Goal: Use online tool/utility: Utilize a website feature to perform a specific function

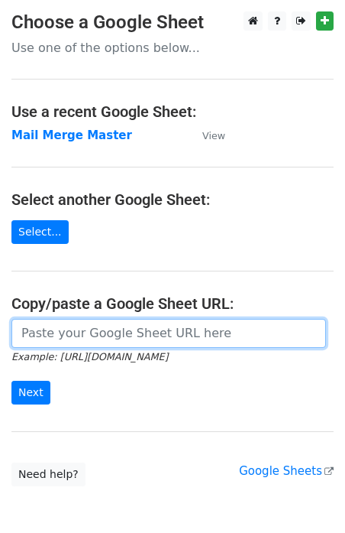
click at [88, 336] on input "url" at bounding box center [168, 333] width 315 height 29
type input "https://docs.google.com/spreadsheets/d/1KsxA_Ljrxst9M8J0z1Gt5S0IBx5oFuwTMbaT2vY…"
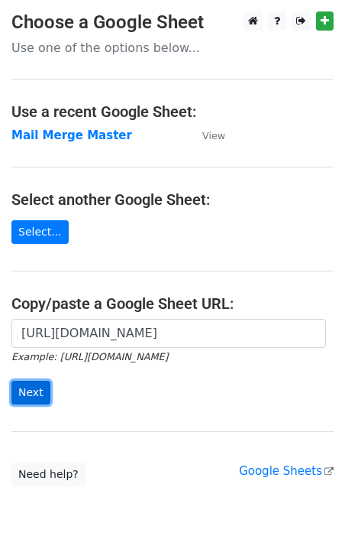
click at [27, 393] on input "Next" at bounding box center [30, 392] width 39 height 24
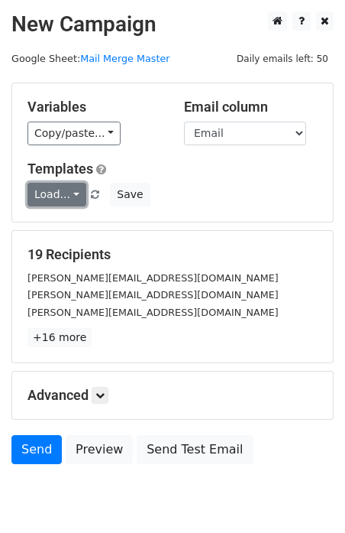
click at [56, 205] on link "Load..." at bounding box center [57, 195] width 59 height 24
click at [52, 244] on div "T1" at bounding box center [89, 228] width 122 height 38
click at [52, 190] on link "Load..." at bounding box center [57, 195] width 59 height 24
click at [48, 221] on link "T1" at bounding box center [88, 227] width 121 height 24
